Goal: Information Seeking & Learning: Learn about a topic

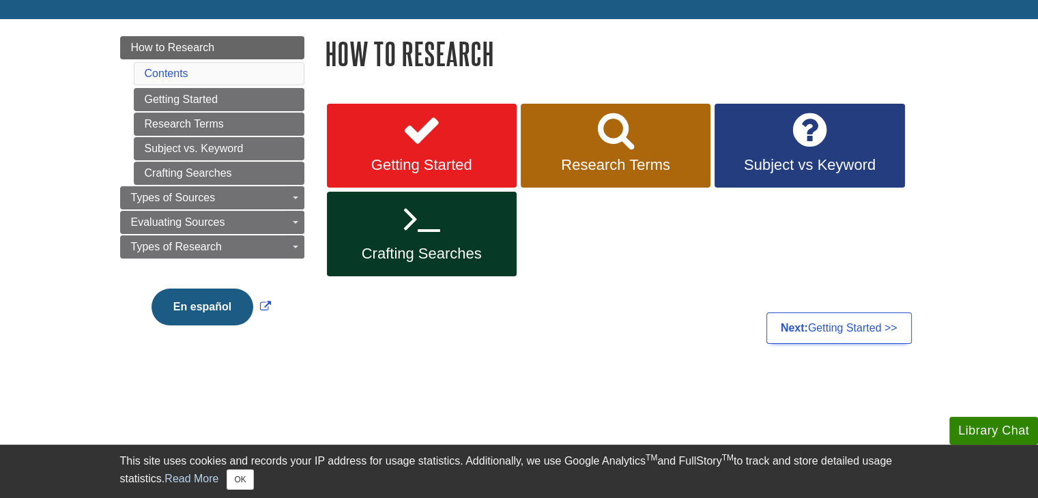
scroll to position [137, 0]
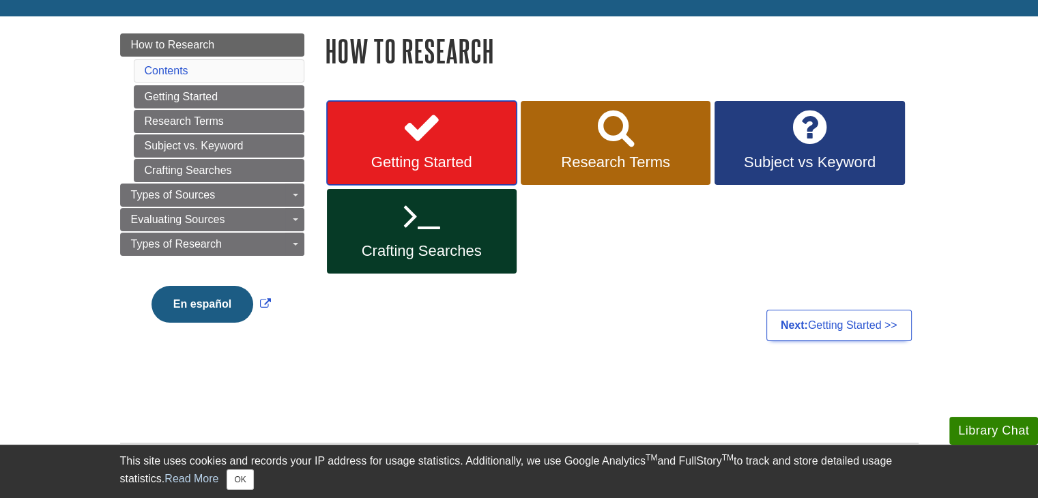
click at [433, 137] on icon at bounding box center [422, 128] width 40 height 40
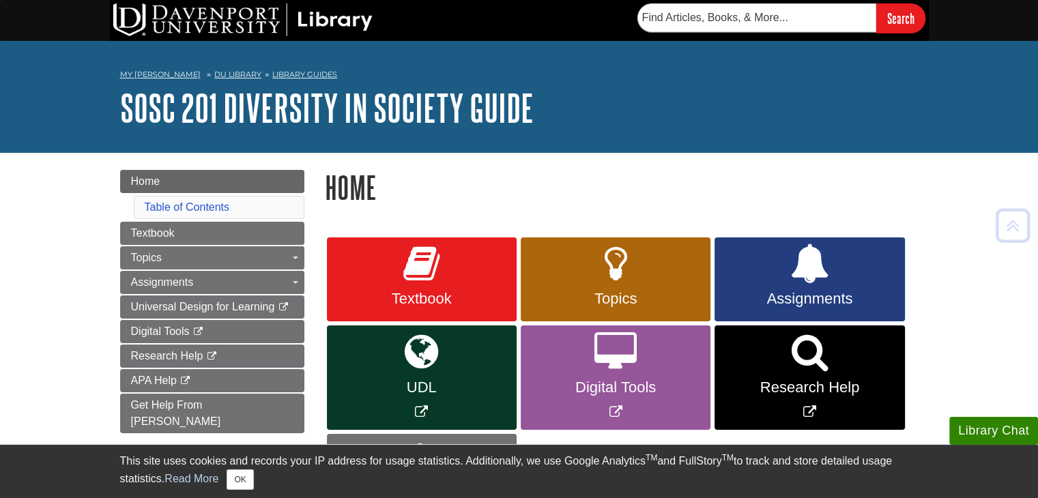
scroll to position [137, 0]
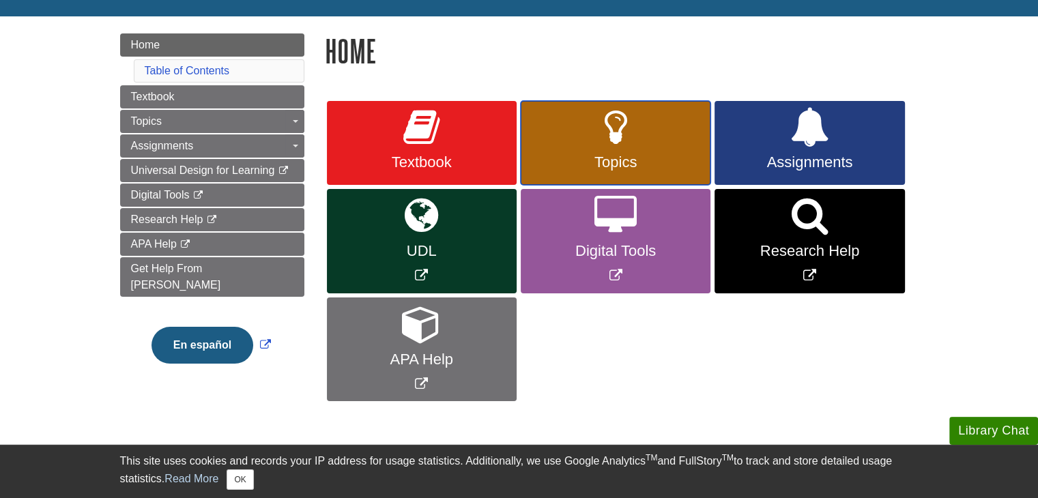
click at [584, 105] on link "Topics" at bounding box center [616, 143] width 190 height 85
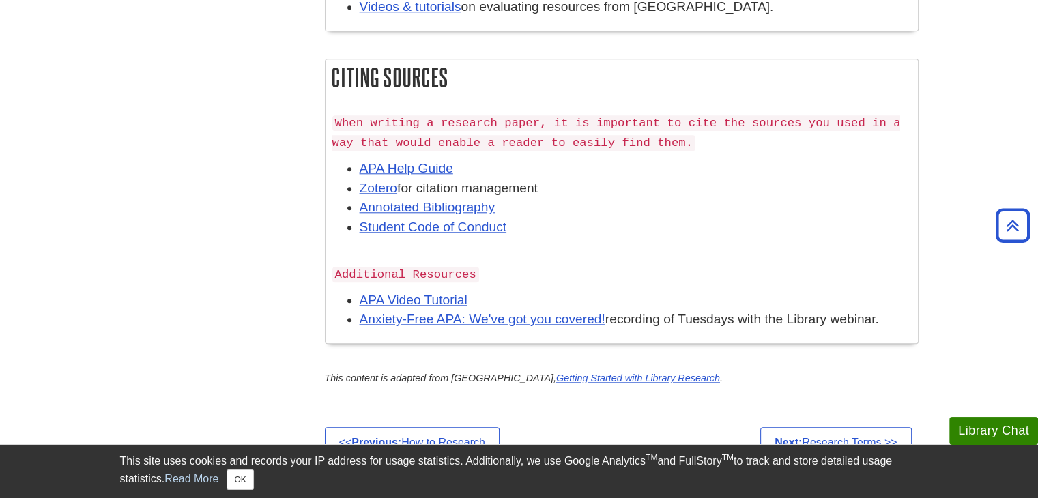
scroll to position [1024, 0]
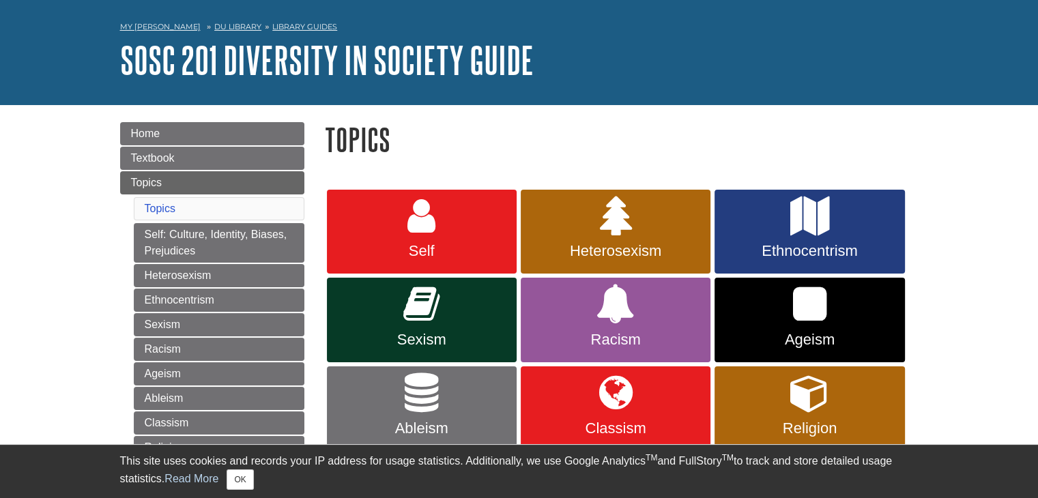
scroll to position [205, 0]
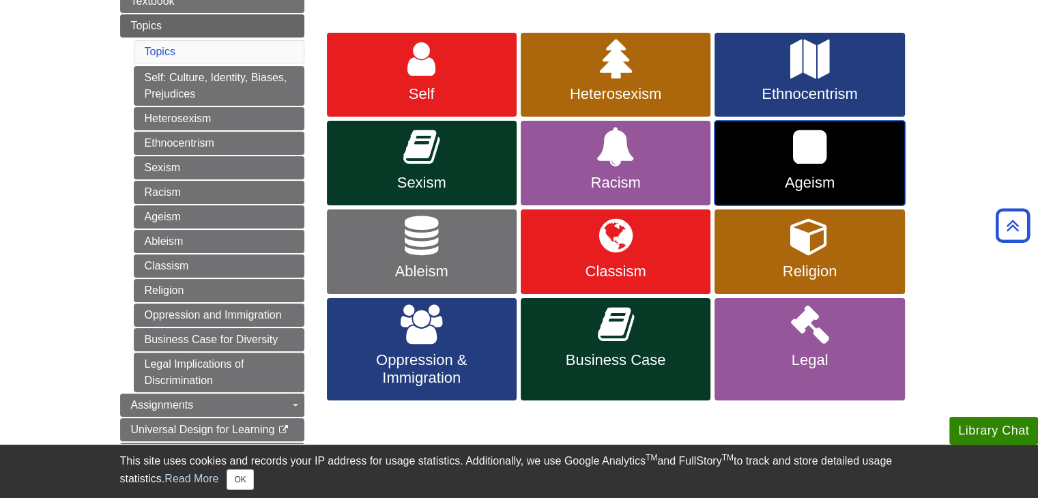
click at [801, 177] on span "Ageism" at bounding box center [809, 183] width 169 height 18
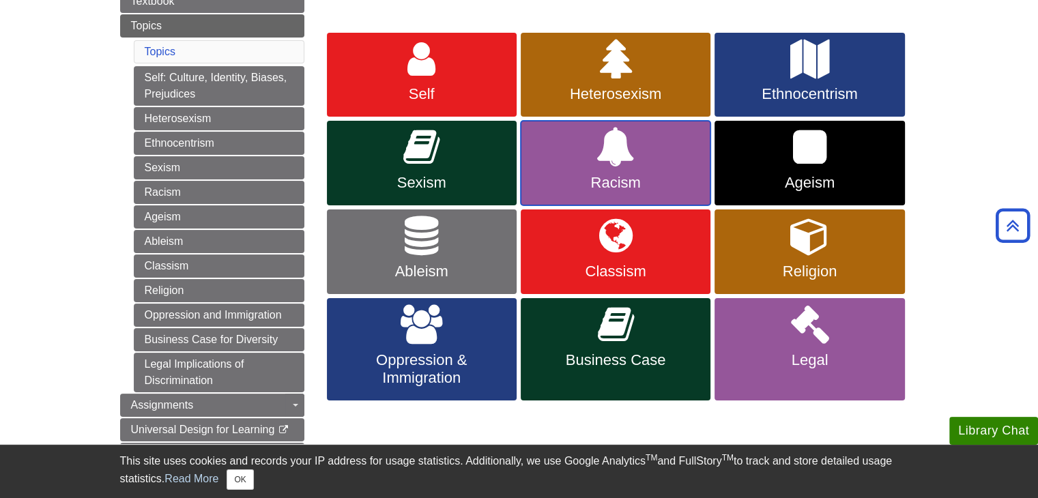
click at [661, 165] on link "Racism" at bounding box center [616, 163] width 190 height 85
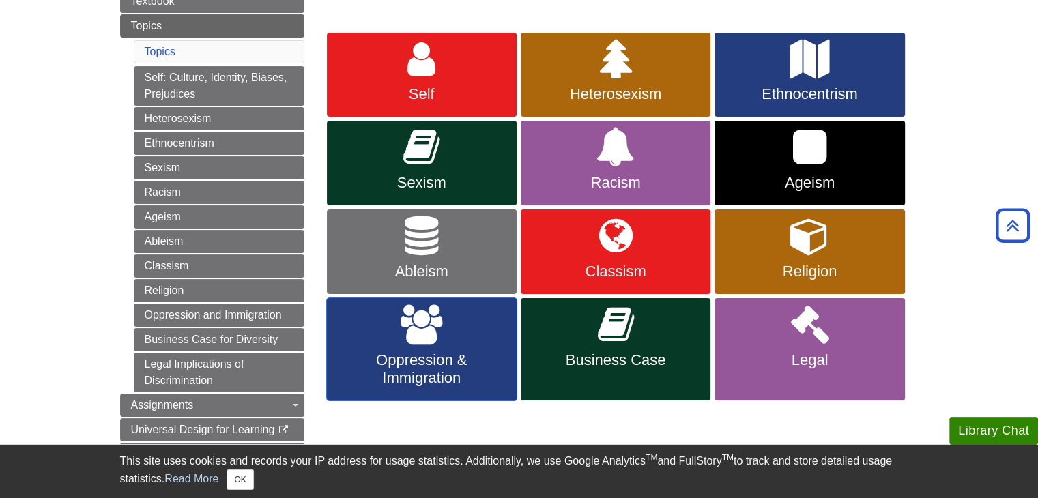
click at [445, 373] on span "Oppression & Immigration" at bounding box center [421, 369] width 169 height 35
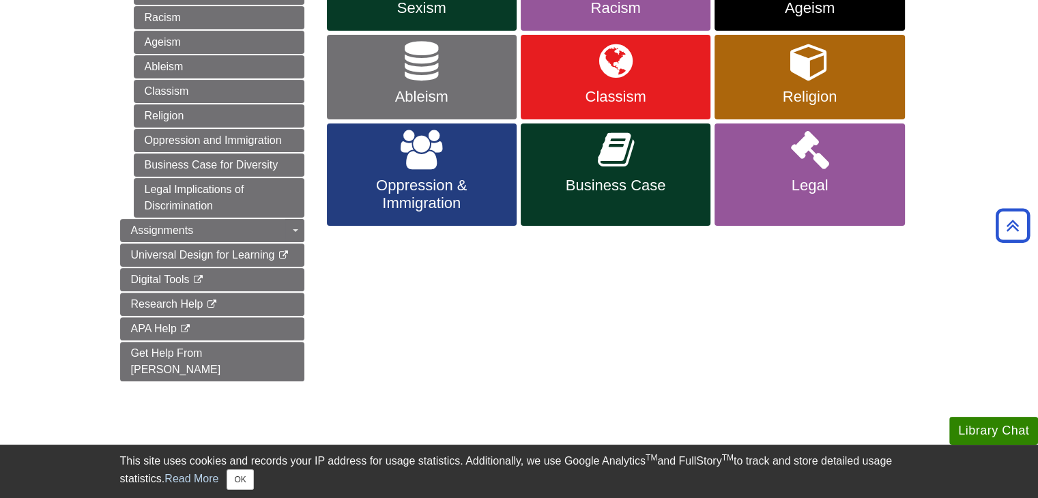
scroll to position [137, 0]
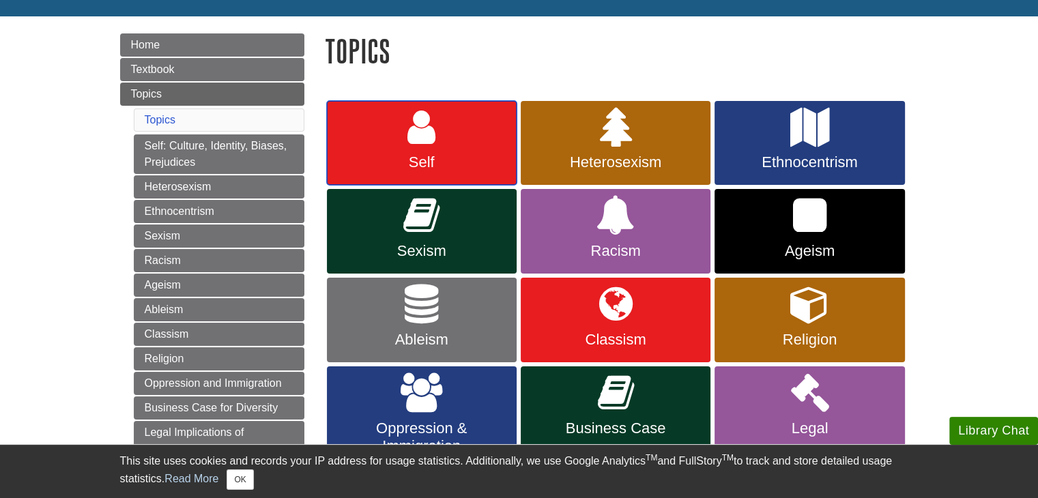
click at [399, 170] on span "Self" at bounding box center [421, 163] width 169 height 18
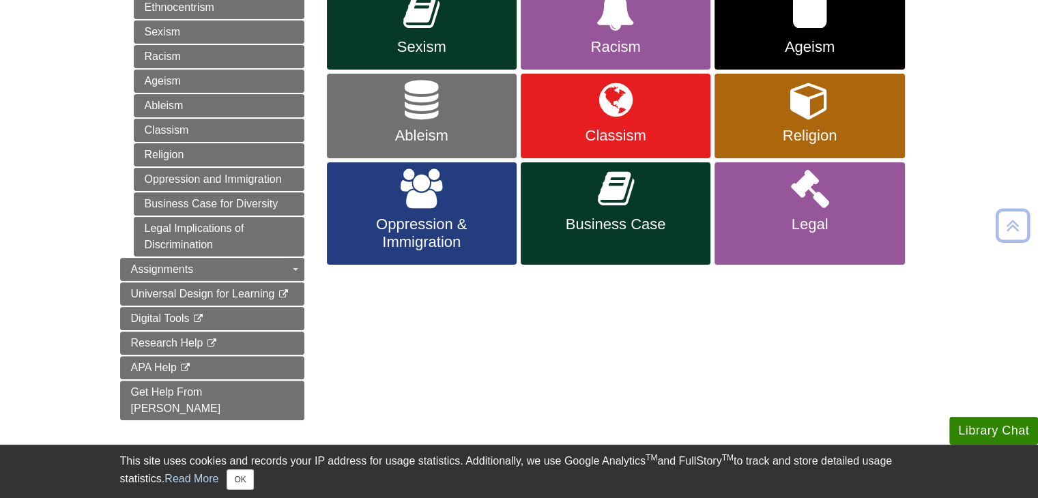
scroll to position [341, 0]
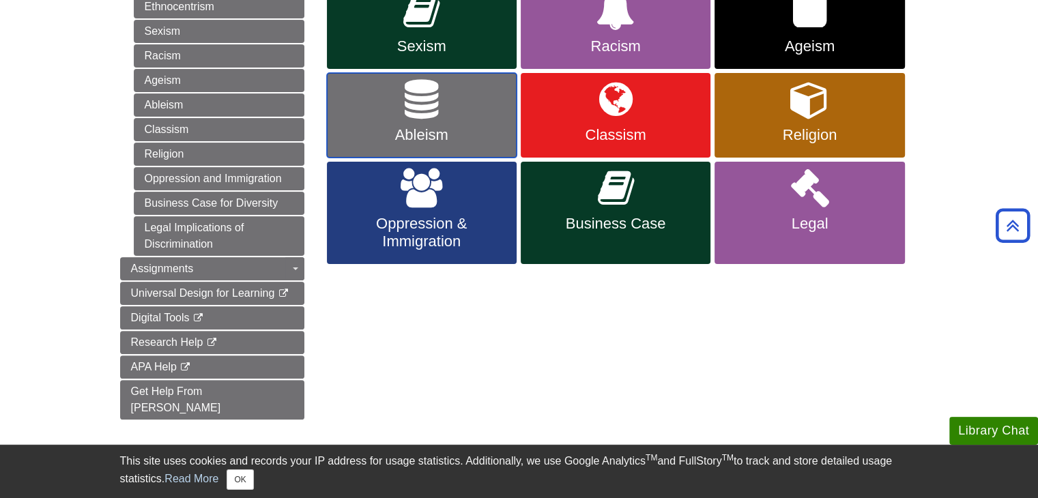
click at [373, 122] on link "Ableism" at bounding box center [422, 115] width 190 height 85
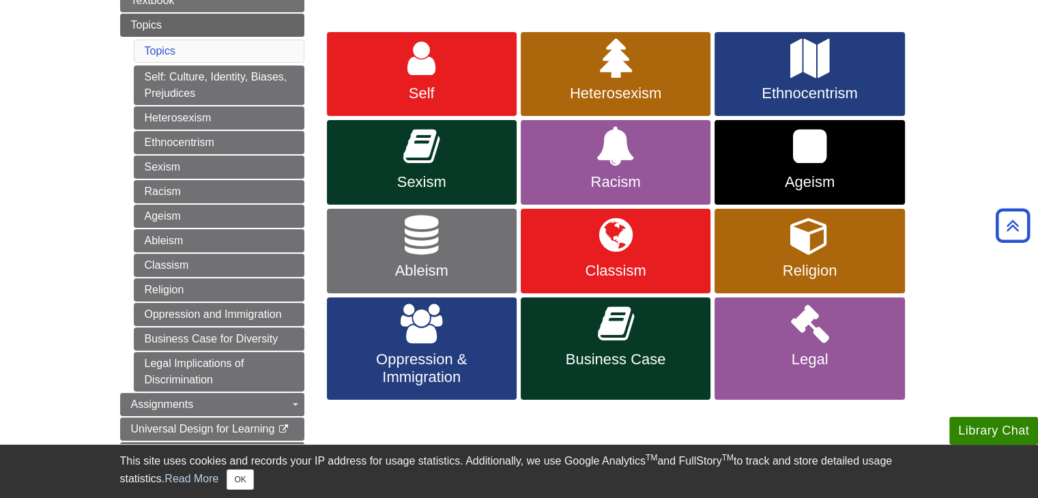
scroll to position [205, 0]
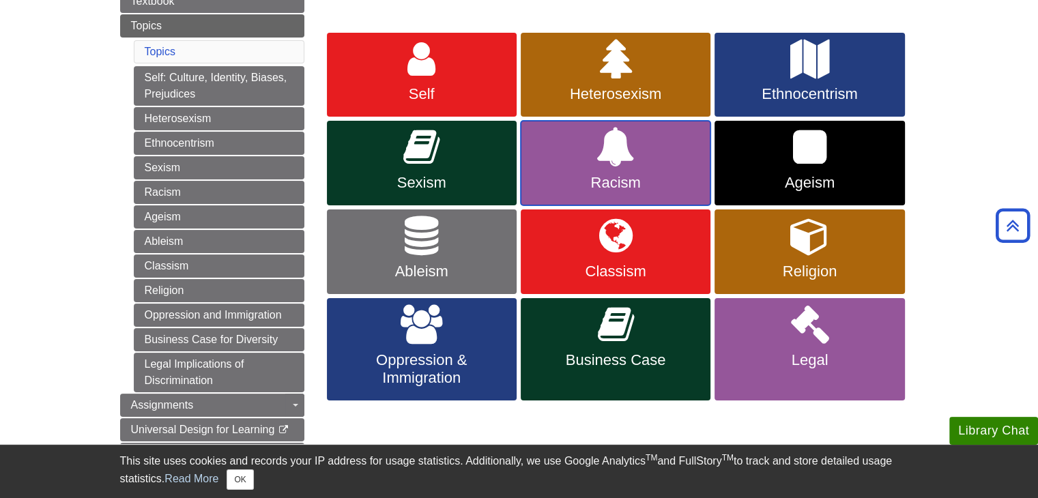
click at [672, 162] on link "Racism" at bounding box center [616, 163] width 190 height 85
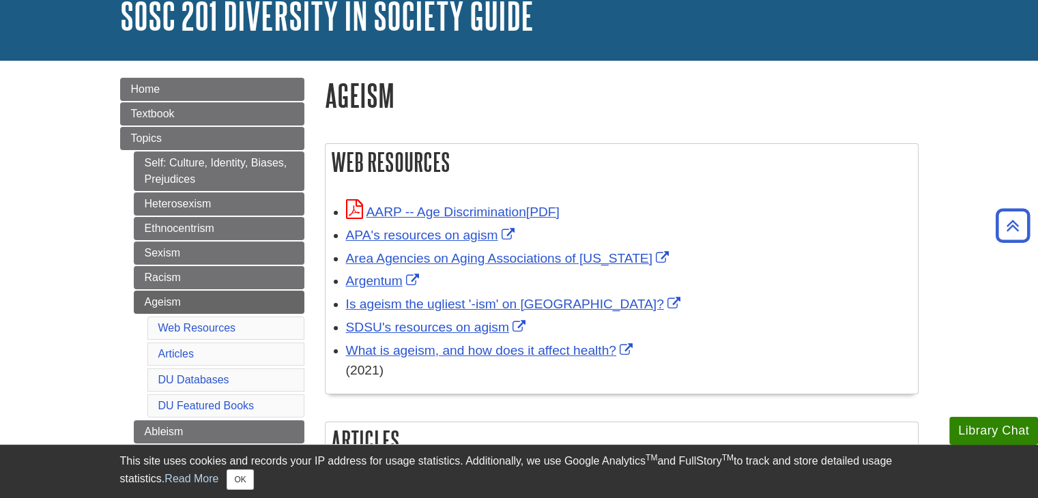
scroll to position [68, 0]
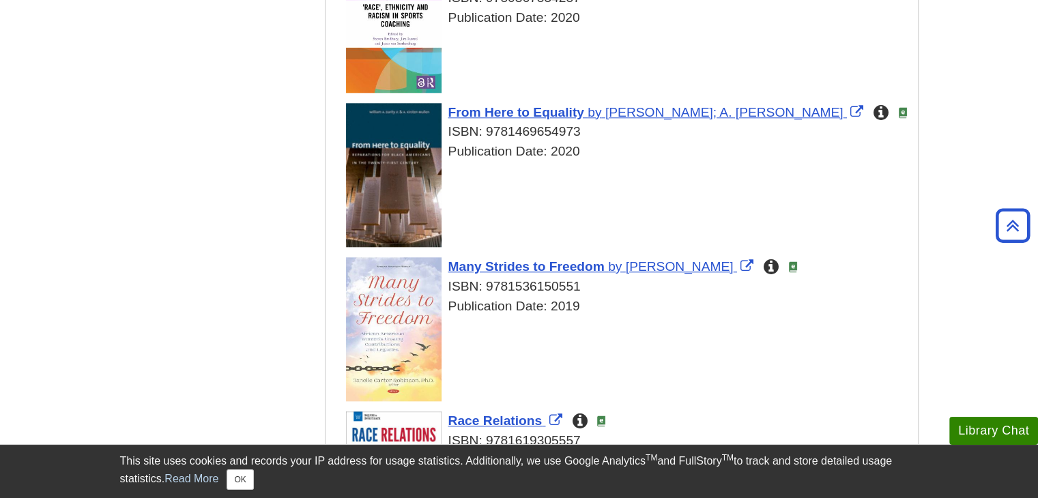
scroll to position [1502, 0]
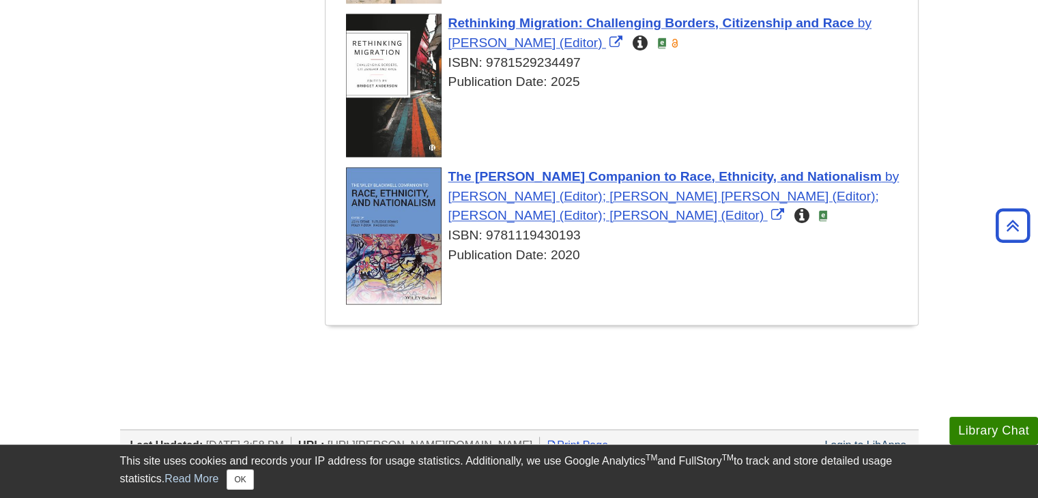
scroll to position [2387, 0]
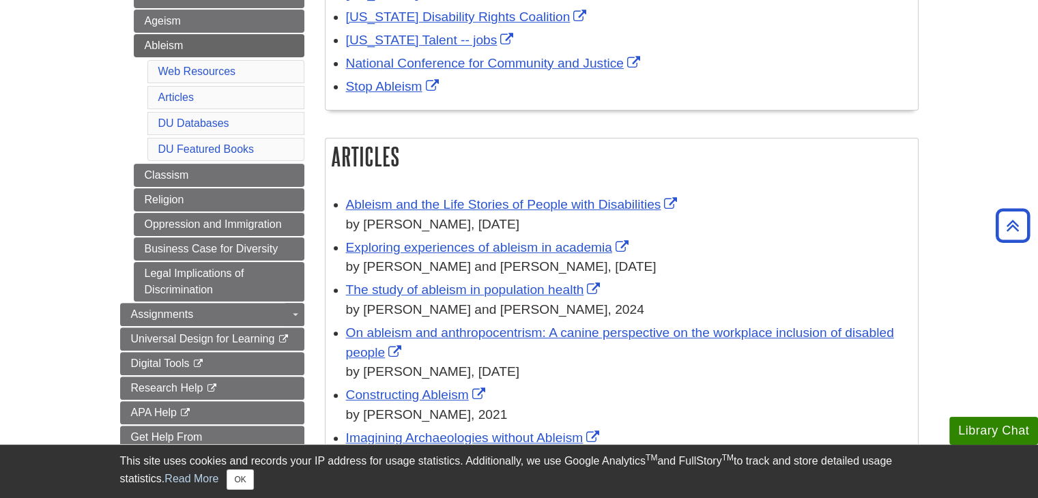
scroll to position [478, 0]
